Goal: Contribute content: Add original content to the website for others to see

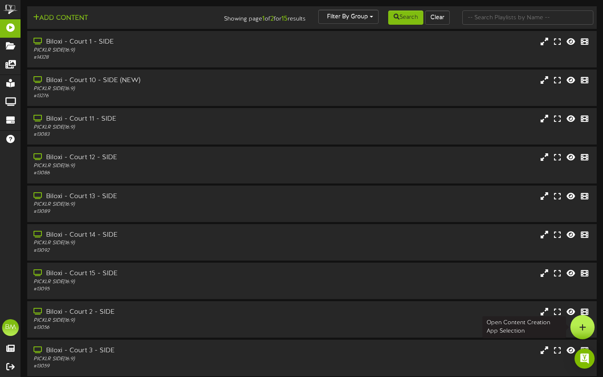
click at [589, 330] on div at bounding box center [582, 327] width 24 height 24
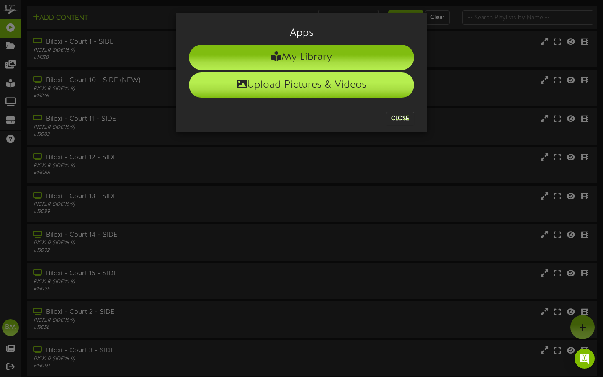
click at [354, 84] on li "Upload Pictures & Videos" at bounding box center [301, 84] width 225 height 25
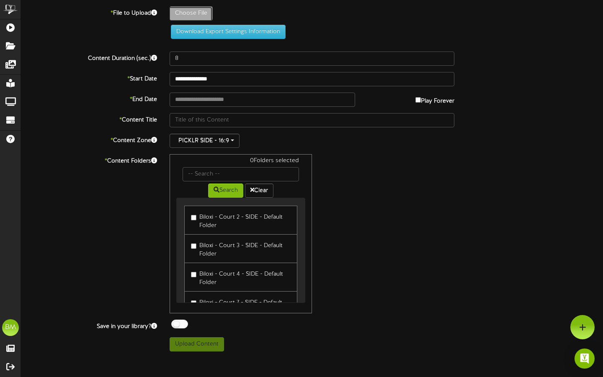
type input "**********"
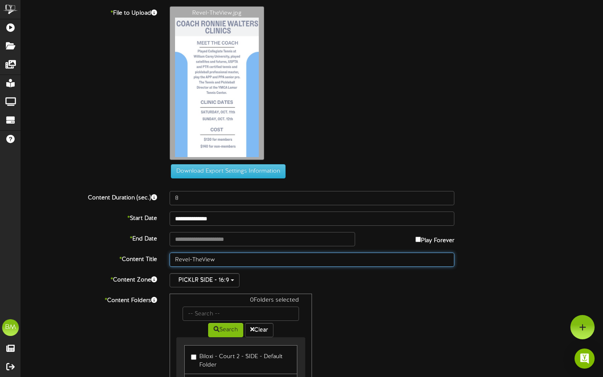
click at [284, 260] on input "Revel-TheView" at bounding box center [312, 260] width 285 height 14
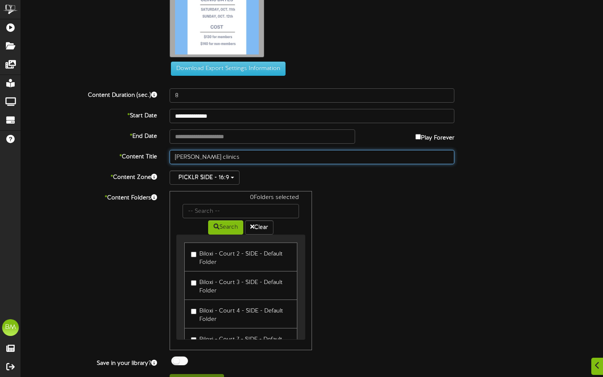
scroll to position [107, 0]
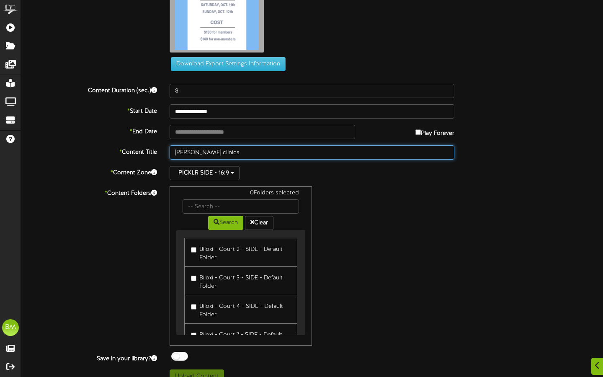
type input "ronnie walters clinics"
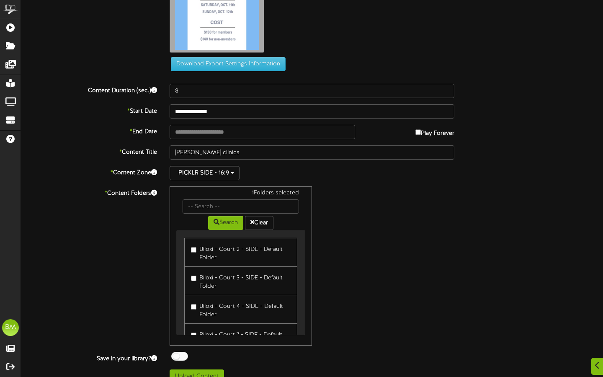
click at [193, 271] on label "Biloxi - Court 3 - SIDE - Default Folder" at bounding box center [241, 281] width 100 height 20
click at [199, 304] on label "Biloxi - Court 4 - SIDE - Default Folder" at bounding box center [241, 309] width 100 height 20
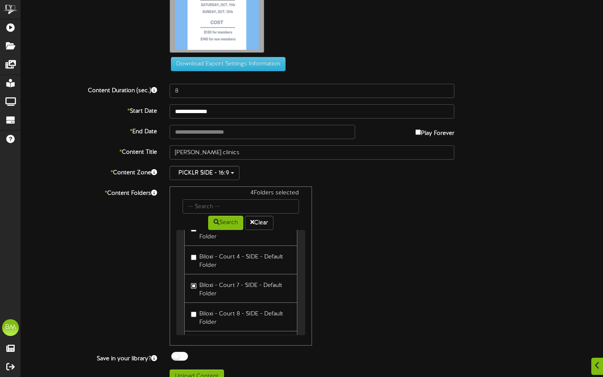
scroll to position [81, 0]
click at [196, 286] on label "Biloxi - Court 8 - SIDE - Default Folder" at bounding box center [241, 285] width 100 height 20
click at [199, 307] on label "Biloxi - Court 9 - SIDE - Default Folder" at bounding box center [241, 314] width 100 height 20
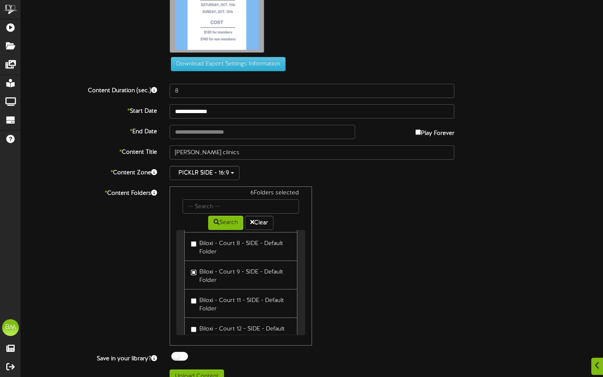
scroll to position [124, 0]
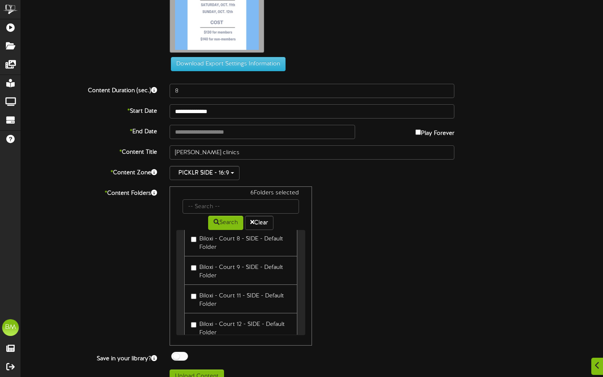
click at [198, 301] on label "Biloxi - Court 11 - SIDE - Default Folder" at bounding box center [241, 299] width 100 height 20
click at [198, 319] on label "Biloxi - Court 12 - SIDE - Default Folder" at bounding box center [241, 327] width 100 height 20
click at [199, 303] on label "Biloxi - Court 13 - SIDE - Default Folder" at bounding box center [241, 299] width 100 height 20
click at [199, 323] on label "Biloxi - Court 14 - SIDE - Default Folder" at bounding box center [241, 328] width 100 height 20
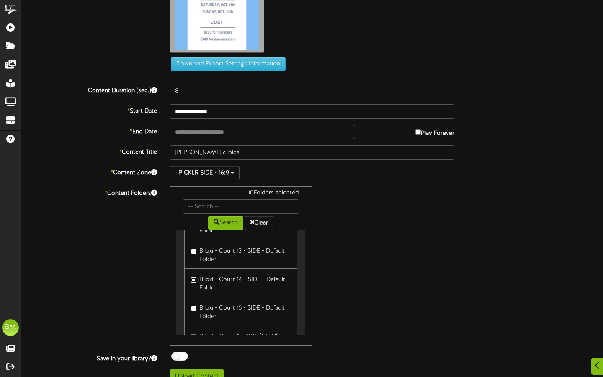
scroll to position [237, 0]
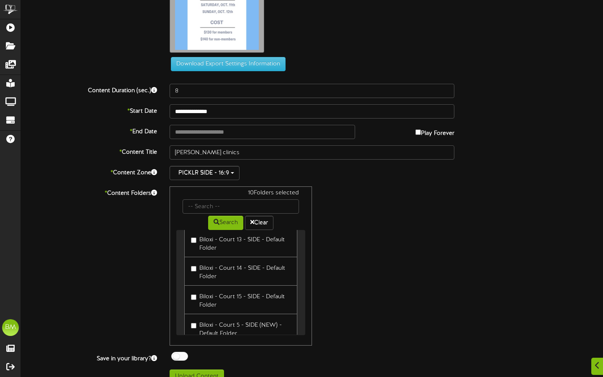
click at [202, 295] on label "Biloxi - Court 15 - SIDE - Default Folder" at bounding box center [241, 300] width 100 height 20
click at [202, 323] on label "Biloxi - Court 5 - SIDE (NEW) - Default Folder" at bounding box center [241, 328] width 100 height 20
click at [203, 294] on label "Biloxi - Court 10 - SIDE (NEW) - Default Folder" at bounding box center [241, 300] width 100 height 20
click at [203, 330] on label "Biloxi - Court 6 - SIDE - Default Folder" at bounding box center [241, 328] width 100 height 20
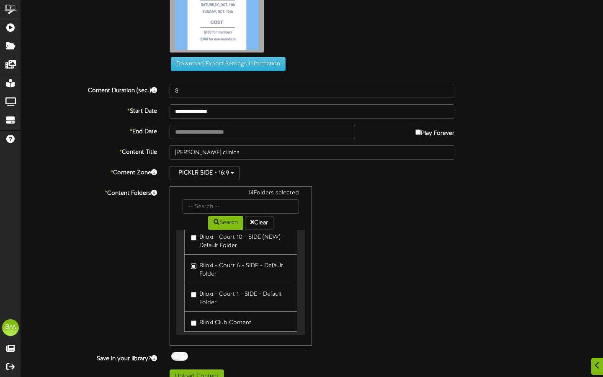
scroll to position [355, 0]
click at [204, 293] on label "Biloxi - Court 1 - SIDE - Default Folder" at bounding box center [241, 296] width 100 height 20
click at [204, 318] on label "Biloxi Club Content" at bounding box center [221, 320] width 60 height 11
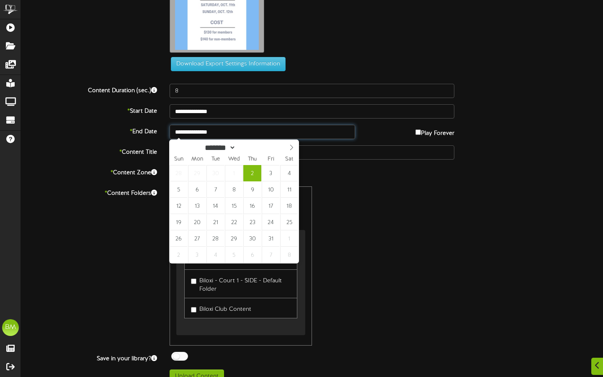
click at [308, 134] on input "**********" at bounding box center [263, 132] width 186 height 14
type input "**********"
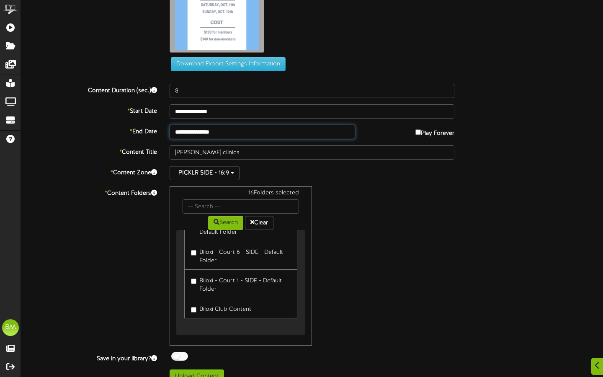
scroll to position [120, 0]
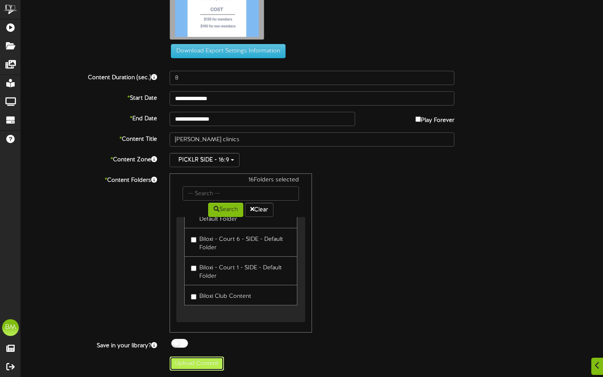
click at [197, 366] on button "Upload Content" at bounding box center [197, 363] width 54 height 14
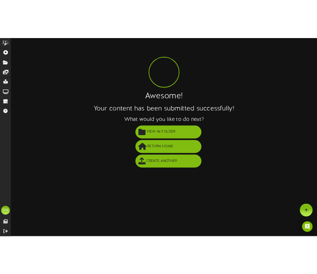
scroll to position [0, 0]
